Goal: Communication & Community: Participate in discussion

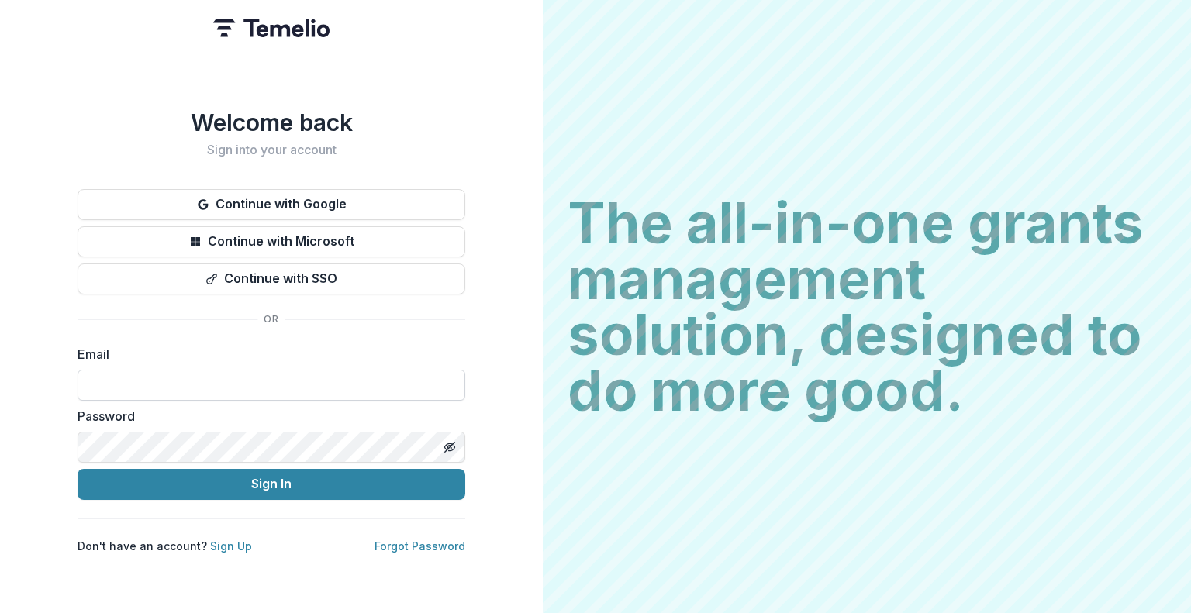
click at [188, 376] on input at bounding box center [272, 385] width 388 height 31
click at [193, 387] on input at bounding box center [272, 385] width 388 height 31
type input "**********"
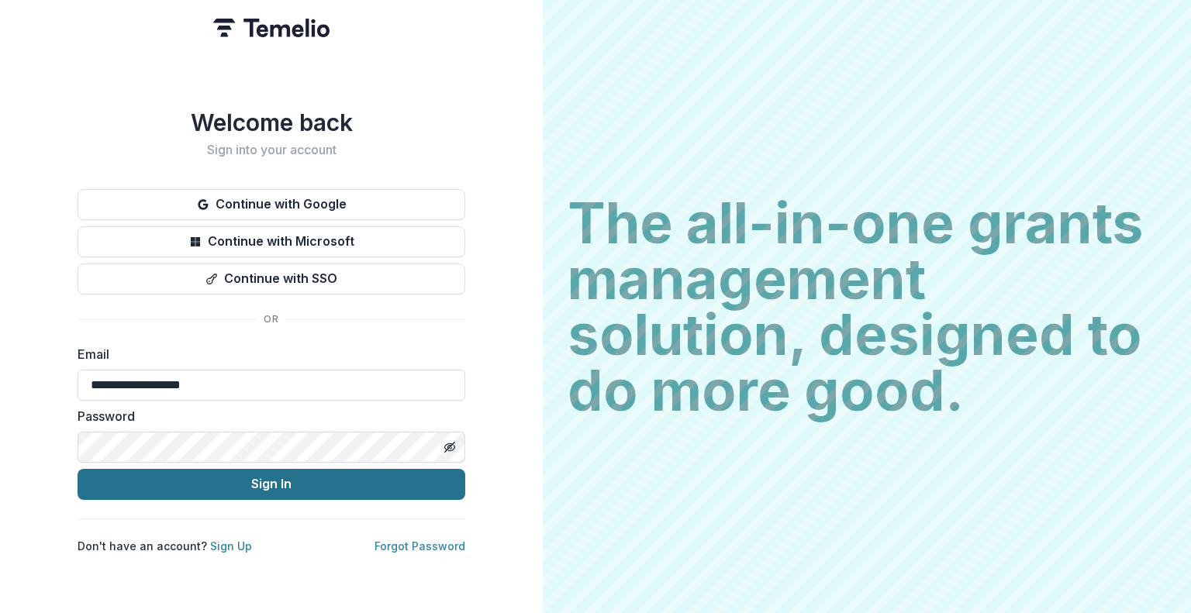
click at [211, 469] on button "Sign In" at bounding box center [272, 484] width 388 height 31
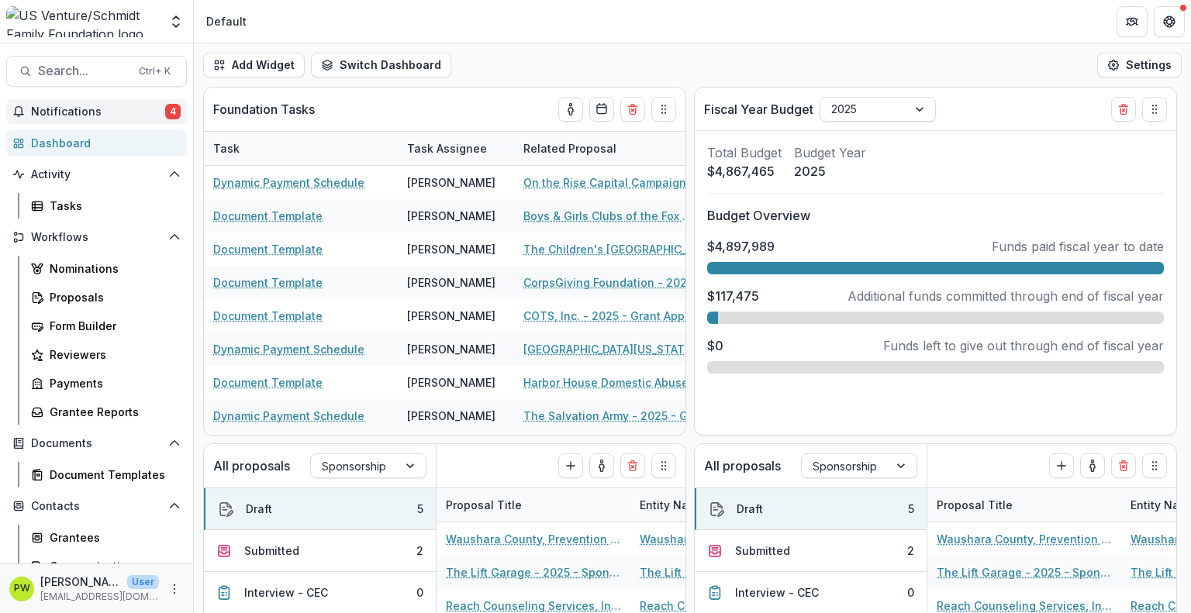
click at [118, 123] on button "Notifications 4" at bounding box center [96, 111] width 181 height 25
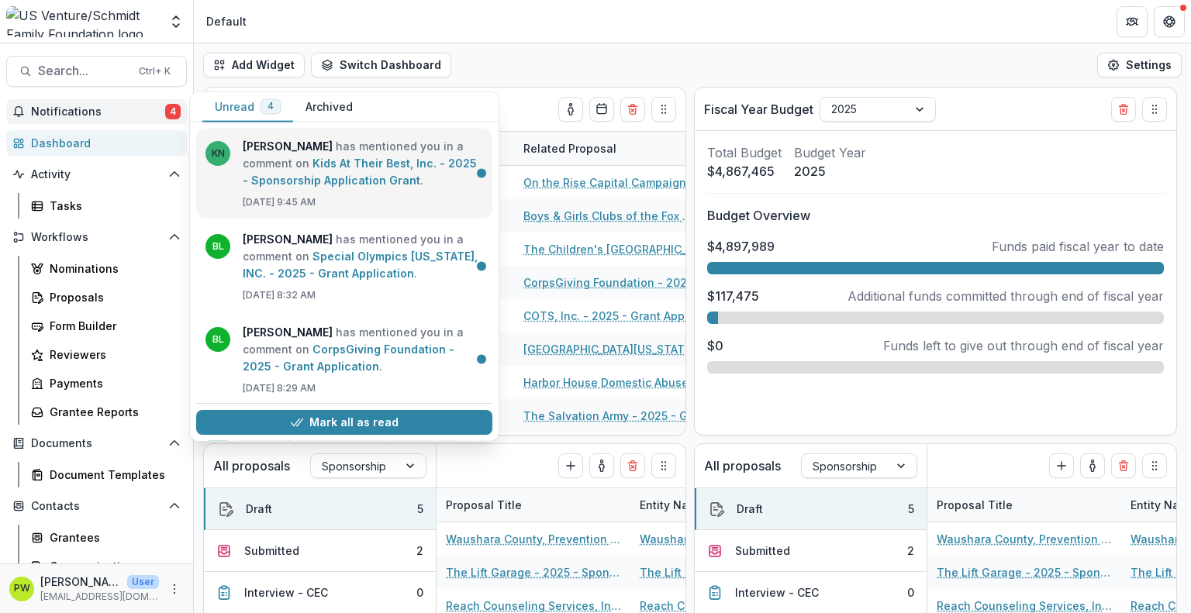
click at [278, 162] on link "Kids At Their Best, Inc. - 2025 - Sponsorship Application Grant" at bounding box center [360, 172] width 234 height 30
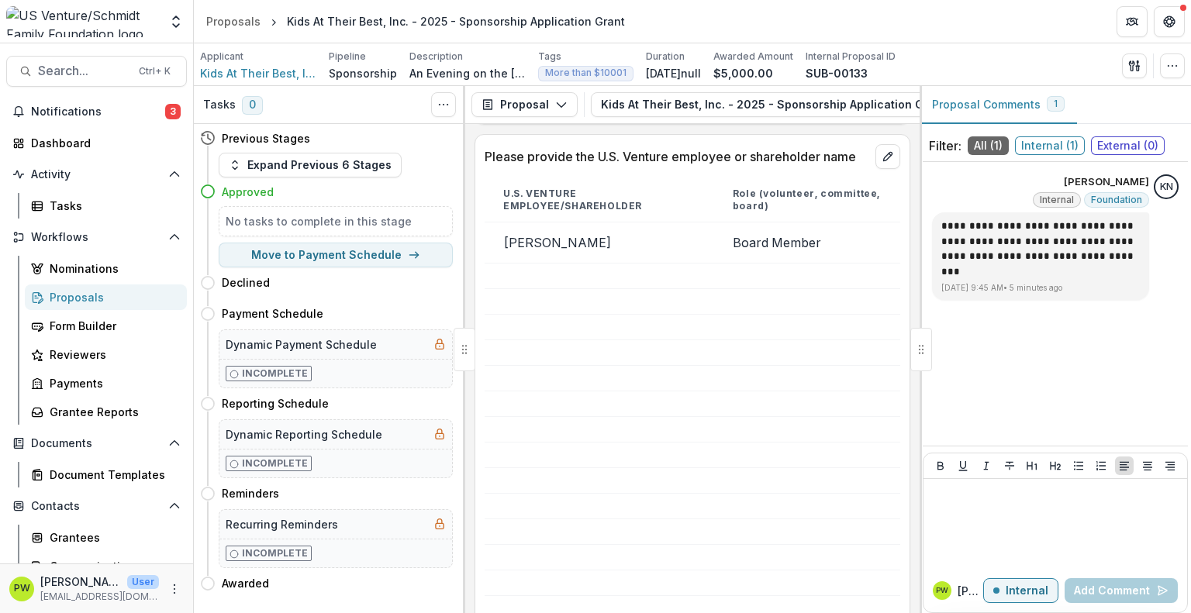
scroll to position [2300, 0]
click at [996, 520] on div at bounding box center [1055, 524] width 251 height 78
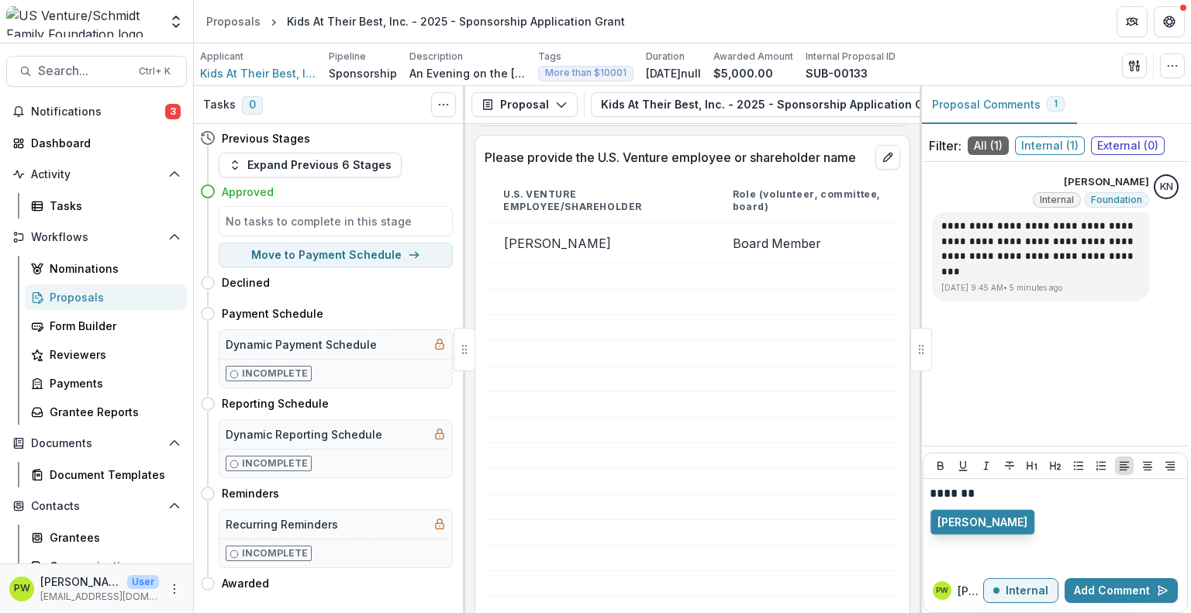
click at [996, 520] on button "[PERSON_NAME]" at bounding box center [983, 522] width 104 height 25
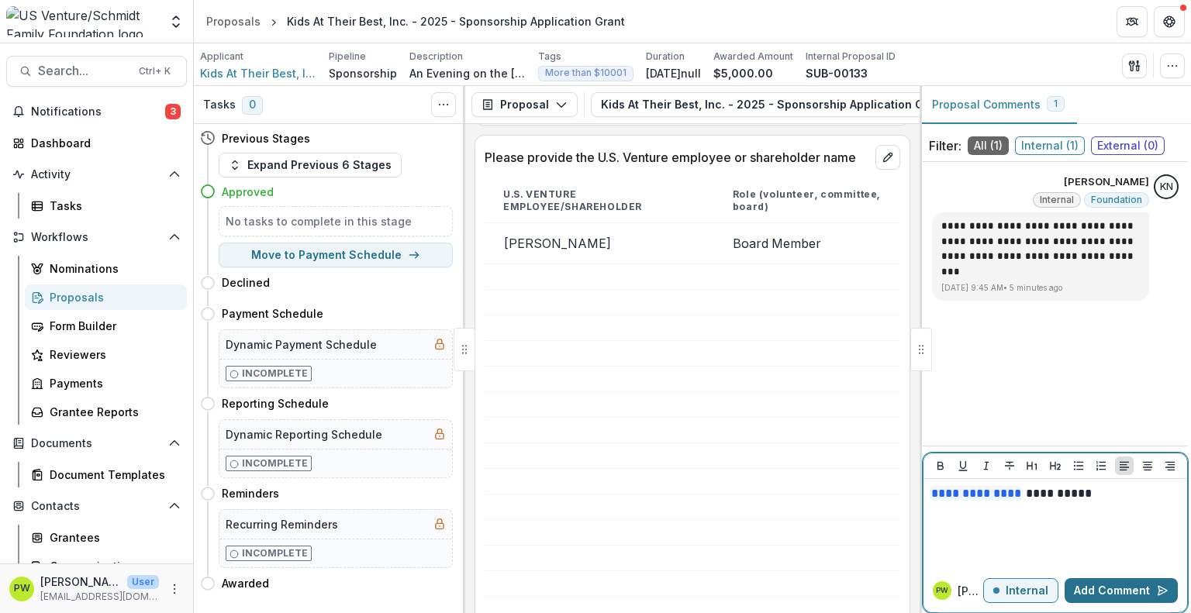
click at [1120, 592] on button "Add Comment" at bounding box center [1121, 590] width 113 height 25
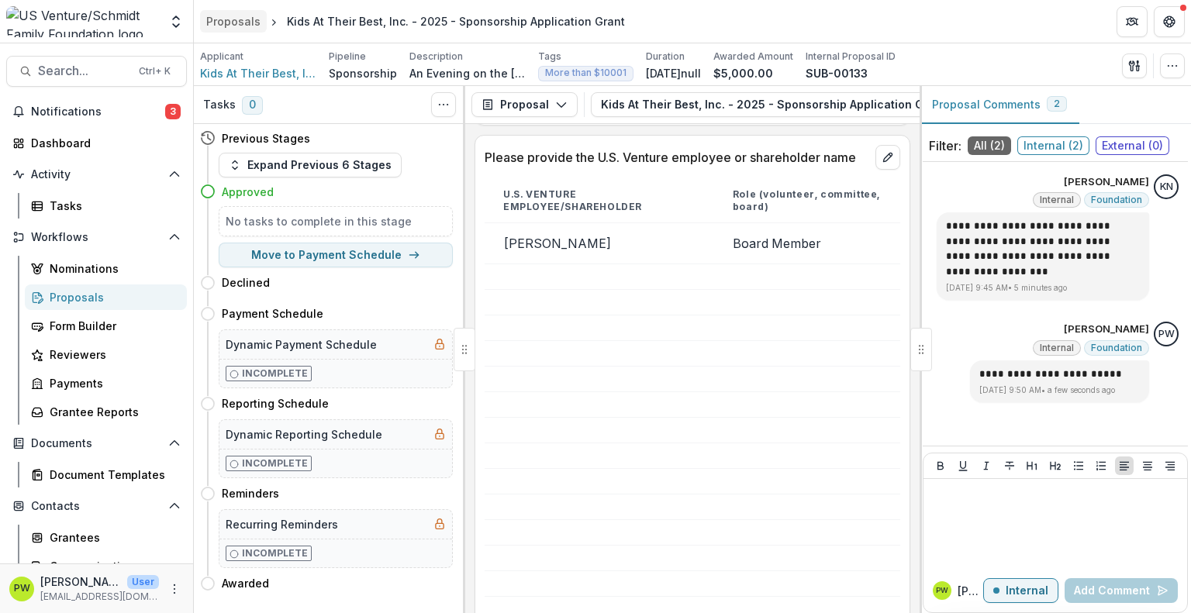
click at [230, 21] on div "Proposals" at bounding box center [233, 21] width 54 height 16
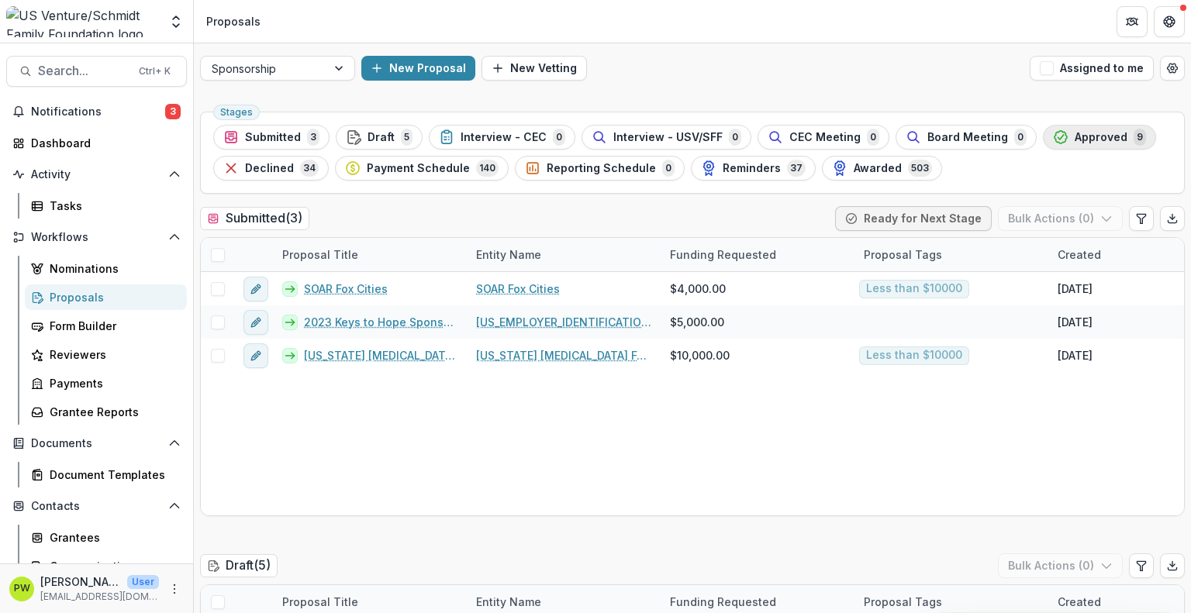
click at [1076, 148] on button "Approved 9" at bounding box center [1099, 137] width 113 height 25
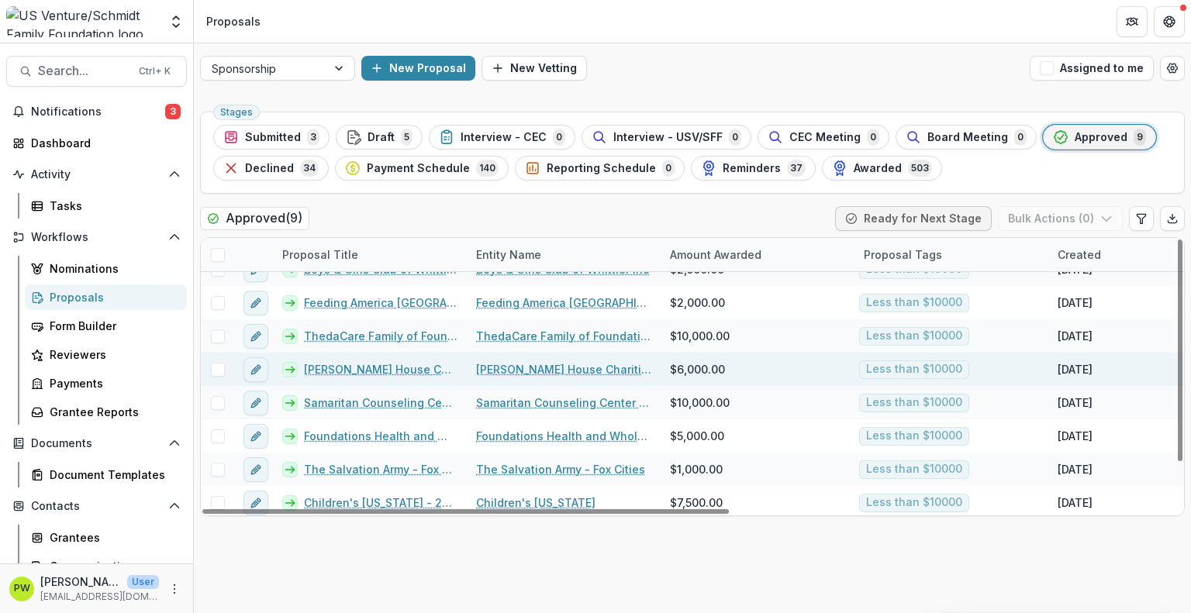
scroll to position [56, 0]
